Goal: Information Seeking & Learning: Learn about a topic

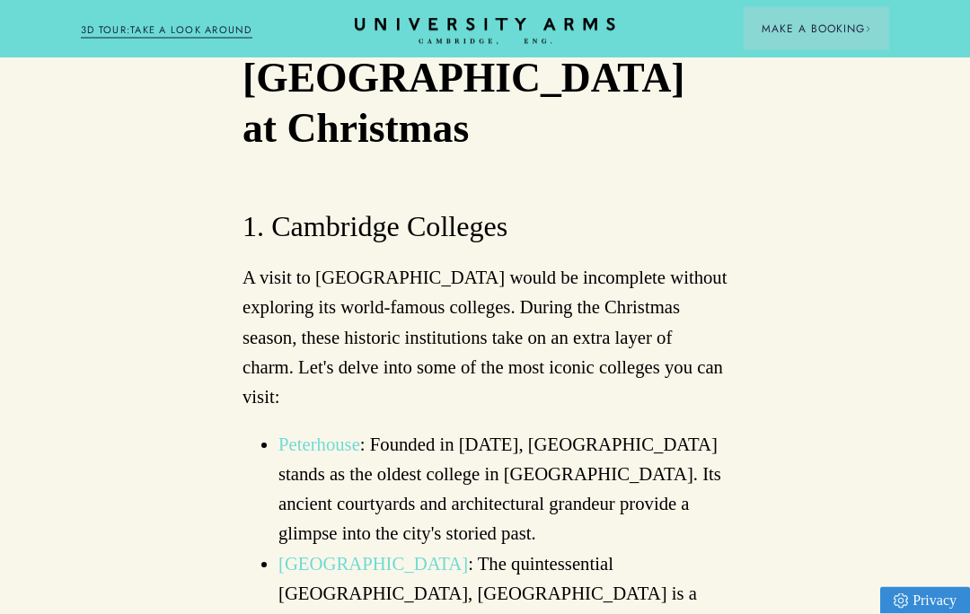
scroll to position [1686, 0]
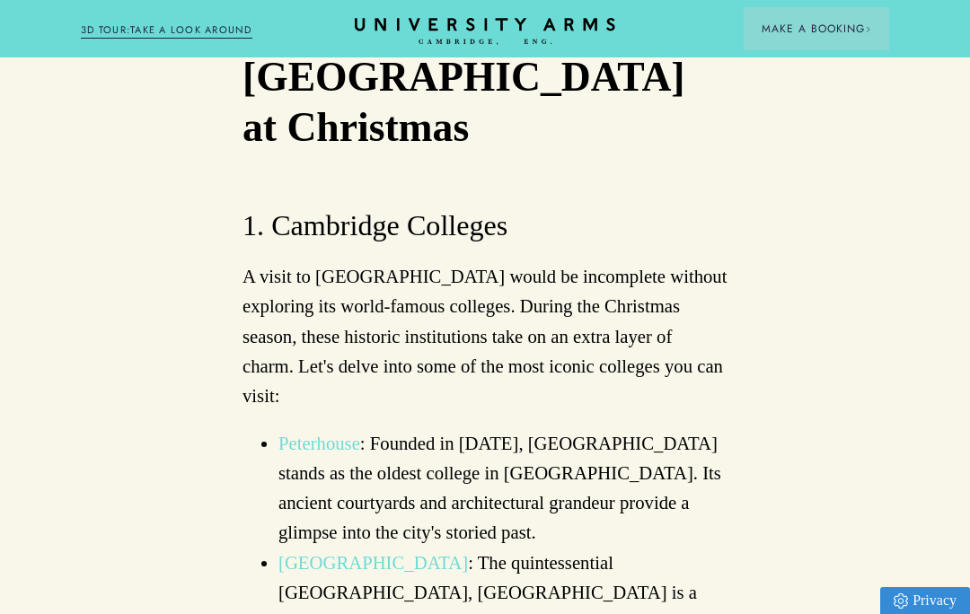
click at [424, 553] on link "King’s College Chapel" at bounding box center [372, 563] width 189 height 20
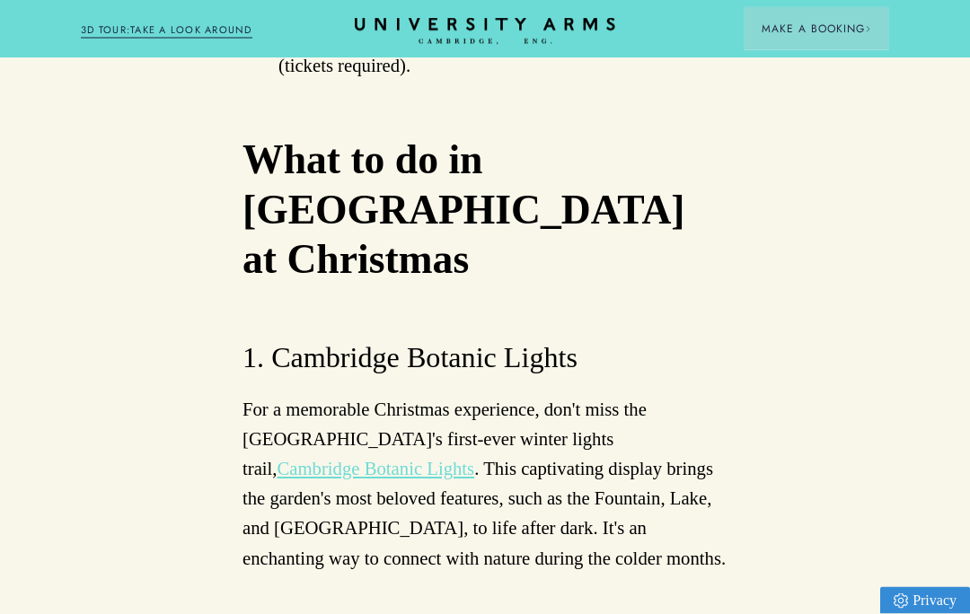
scroll to position [5392, 0]
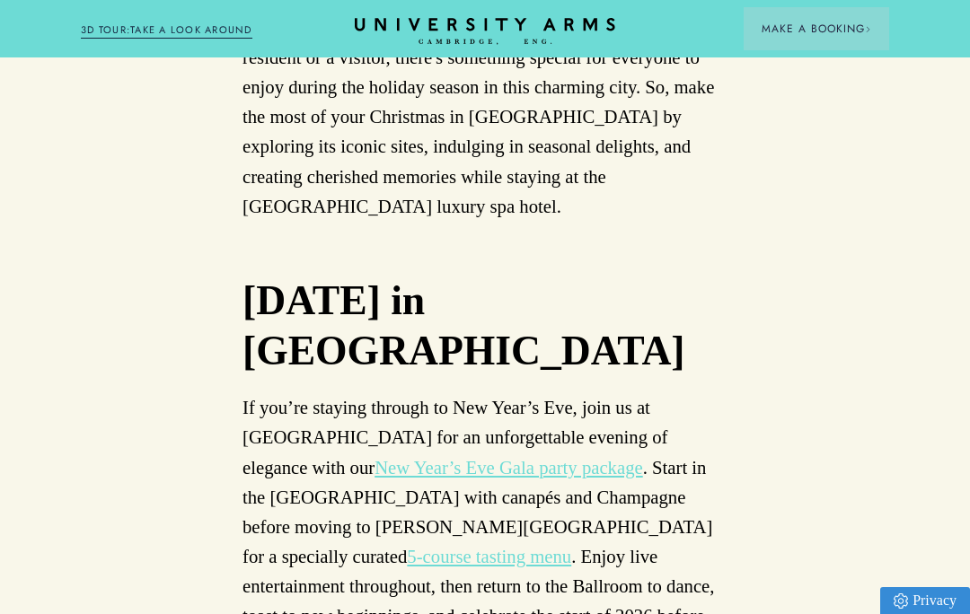
scroll to position [11619, 0]
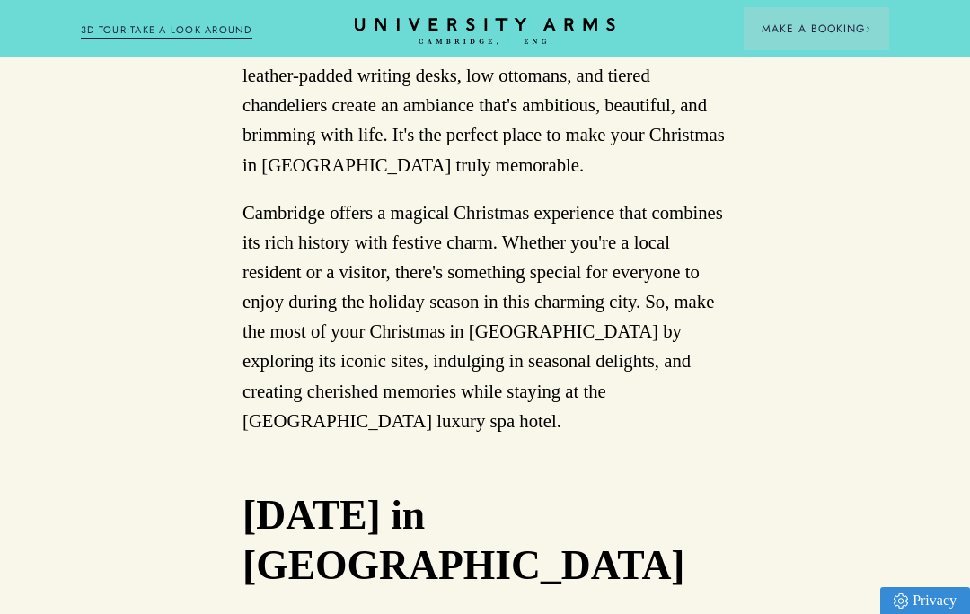
scroll to position [11397, 0]
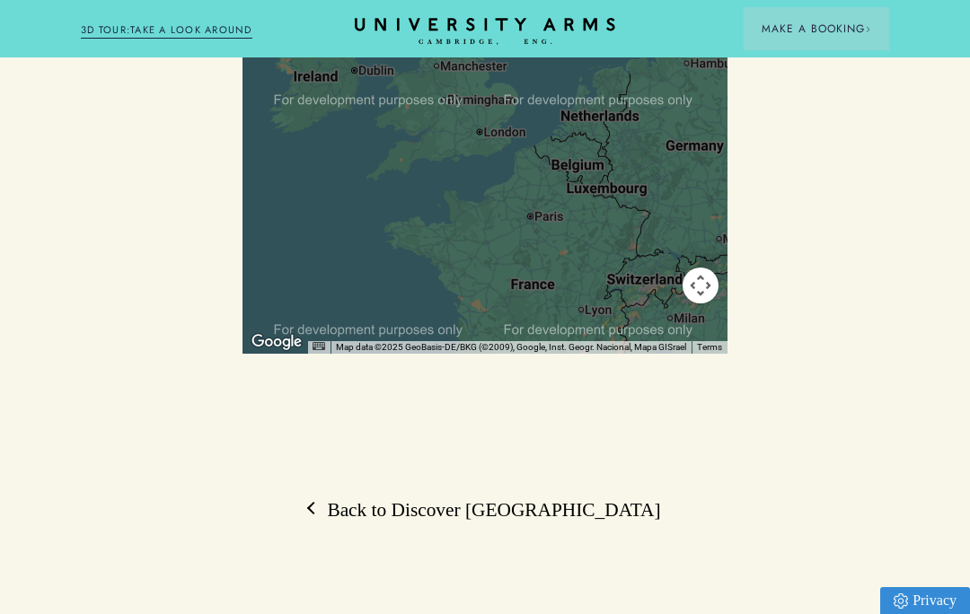
scroll to position [1599, 0]
